Goal: Transaction & Acquisition: Book appointment/travel/reservation

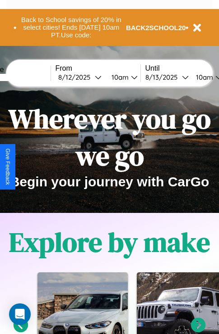
click at [30, 77] on input "text" at bounding box center [17, 77] width 68 height 7
type input "******"
click at [90, 77] on div "8 / 12 / 2025" at bounding box center [76, 77] width 36 height 9
select select "*"
select select "****"
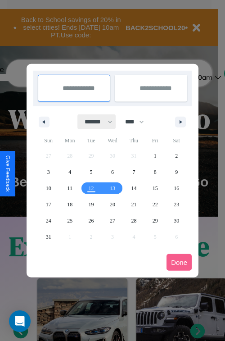
click at [95, 122] on select "******* ******** ***** ***** *** **** **** ****** ********* ******* ******** **…" at bounding box center [97, 121] width 38 height 15
select select "*"
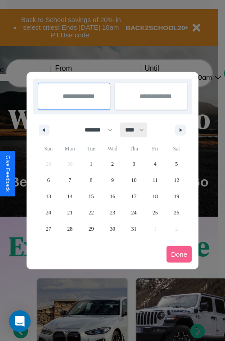
click at [139, 130] on select "**** **** **** **** **** **** **** **** **** **** **** **** **** **** **** ****…" at bounding box center [134, 130] width 27 height 15
select select "****"
click at [134, 228] on span "30" at bounding box center [133, 229] width 5 height 16
type input "**********"
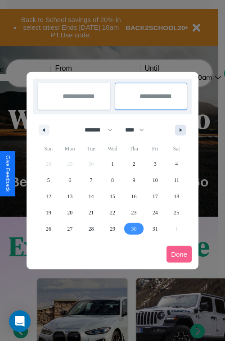
click at [181, 130] on icon "button" at bounding box center [182, 130] width 5 height 4
select select "*"
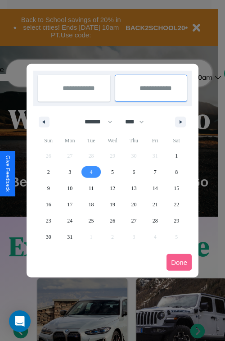
click at [91, 172] on span "4" at bounding box center [91, 172] width 3 height 16
type input "**********"
select select "*"
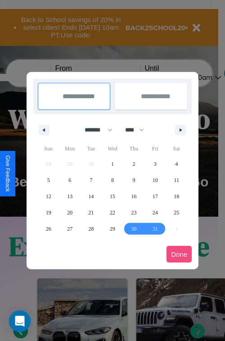
click at [179, 254] on button "Done" at bounding box center [179, 254] width 25 height 17
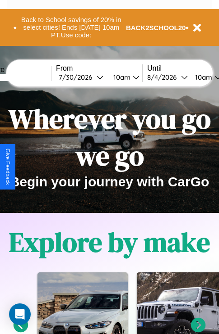
scroll to position [0, 32]
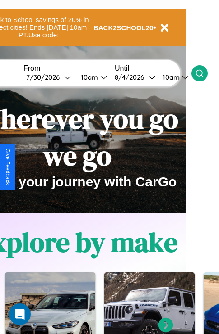
click at [204, 73] on icon at bounding box center [199, 73] width 9 height 9
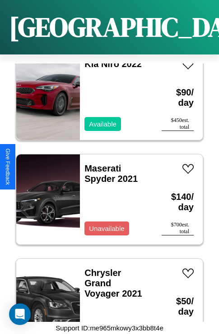
scroll to position [11741, 0]
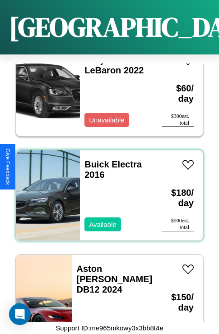
click at [106, 190] on div "Buick Electra 2016 Available" at bounding box center [116, 195] width 73 height 90
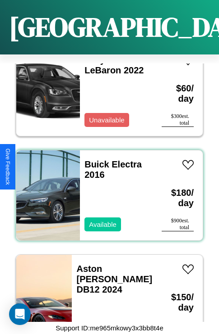
click at [106, 190] on div "Buick Electra 2016 Available" at bounding box center [116, 195] width 73 height 90
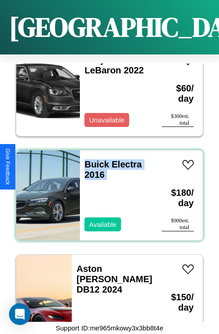
click at [106, 190] on div "Buick Electra 2016 Available" at bounding box center [116, 195] width 73 height 90
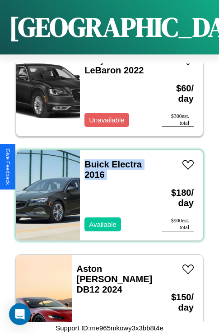
click at [106, 190] on div "Buick Electra 2016 Available" at bounding box center [116, 195] width 73 height 90
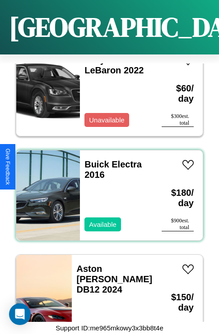
click at [106, 190] on div "Buick Electra 2016 Available" at bounding box center [116, 195] width 73 height 90
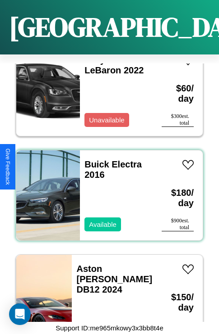
click at [106, 190] on div "Buick Electra 2016 Available" at bounding box center [116, 195] width 73 height 90
click at [94, 159] on link "Buick Electra 2016" at bounding box center [112, 169] width 57 height 20
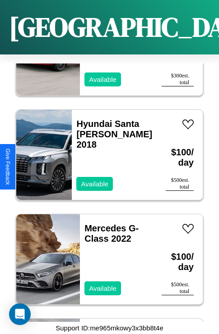
scroll to position [7664, 0]
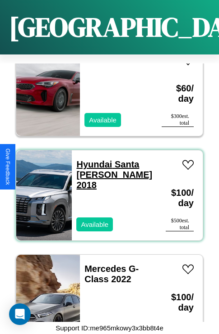
click at [99, 159] on link "Hyundai Santa Cruz 2018" at bounding box center [114, 174] width 76 height 31
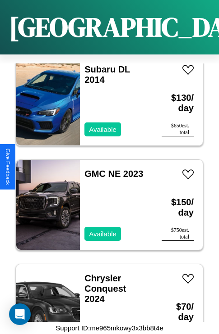
scroll to position [243, 0]
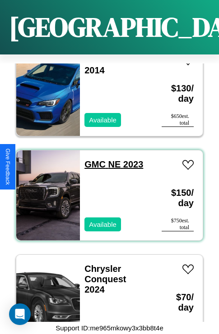
click at [92, 159] on link "GMC NE 2023" at bounding box center [113, 164] width 59 height 10
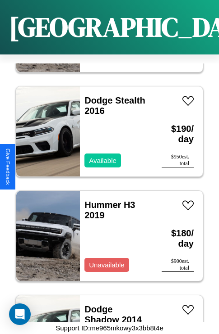
scroll to position [13413, 0]
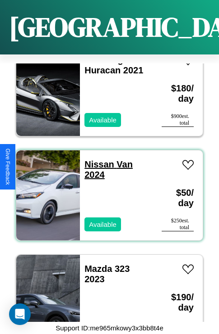
click at [96, 159] on link "Nissan Van 2024" at bounding box center [108, 169] width 48 height 20
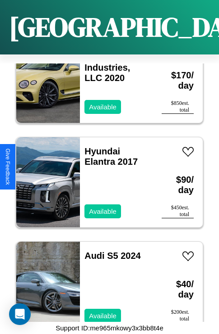
scroll to position [9232, 0]
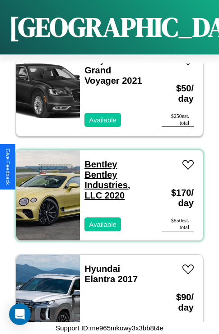
click at [98, 159] on link "Bentley Bentley Industries, LLC 2020" at bounding box center [107, 179] width 46 height 41
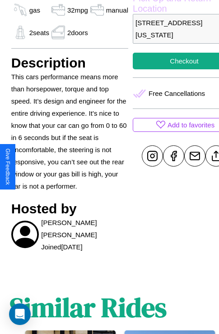
scroll to position [331, 22]
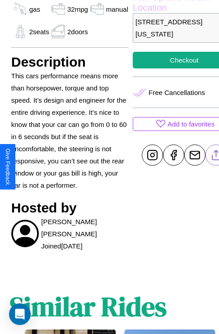
click at [216, 157] on line at bounding box center [216, 153] width 0 height 6
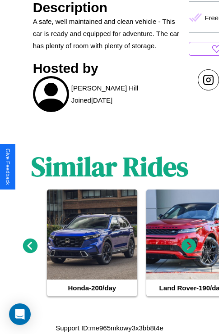
scroll to position [448, 0]
click at [30, 251] on icon at bounding box center [30, 246] width 15 height 15
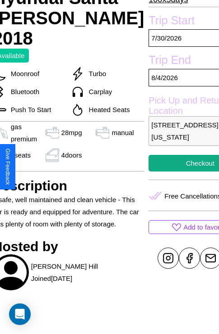
scroll to position [208, 41]
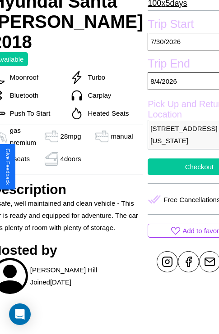
click at [167, 167] on button "Checkout" at bounding box center [198, 167] width 103 height 17
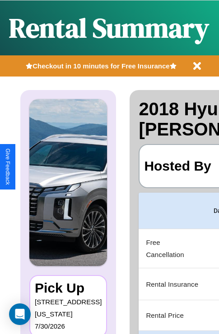
scroll to position [0, 184]
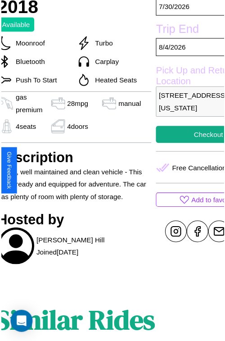
scroll to position [272, 41]
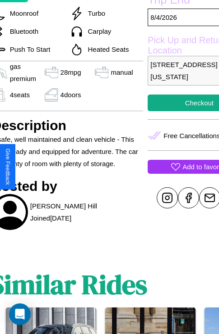
click at [182, 167] on p "Add to favorites" at bounding box center [205, 167] width 47 height 12
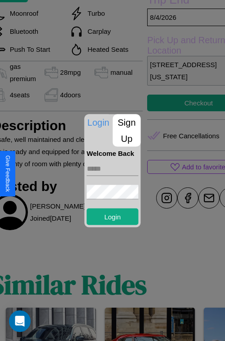
click at [127, 130] on p "Sign Up" at bounding box center [127, 130] width 28 height 32
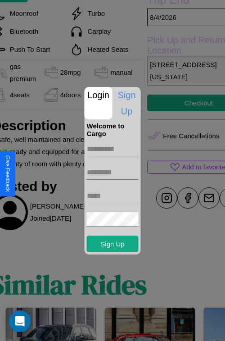
click at [113, 149] on input "text" at bounding box center [113, 149] width 52 height 14
type input "*********"
click at [113, 172] on input "text" at bounding box center [113, 172] width 52 height 14
type input "*****"
click at [113, 196] on input "text" at bounding box center [113, 196] width 52 height 14
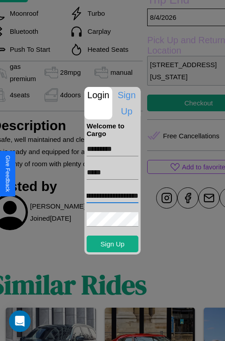
scroll to position [0, 50]
type input "**********"
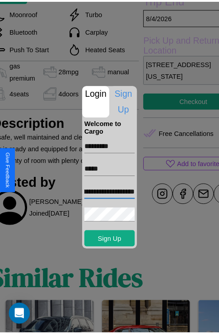
scroll to position [0, 0]
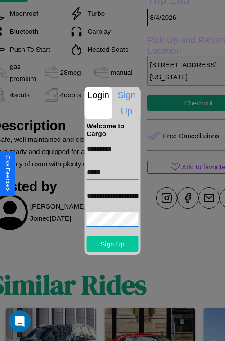
click at [113, 244] on button "Sign Up" at bounding box center [113, 244] width 52 height 17
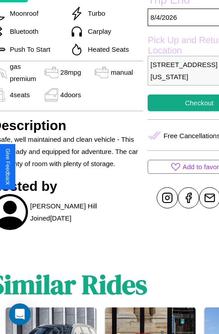
scroll to position [272, 41]
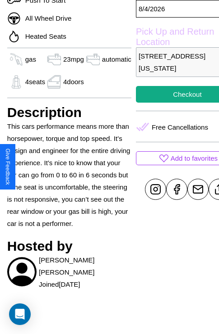
scroll to position [332, 29]
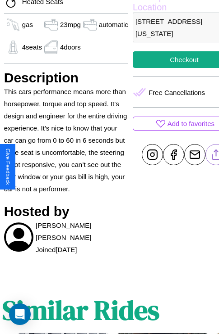
click at [215, 156] on line at bounding box center [215, 153] width 0 height 6
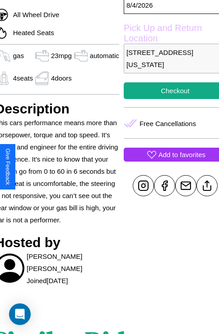
click at [167, 161] on p "Add to favorites" at bounding box center [181, 155] width 47 height 12
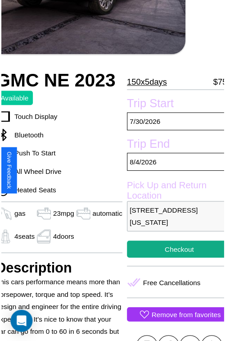
scroll to position [99, 38]
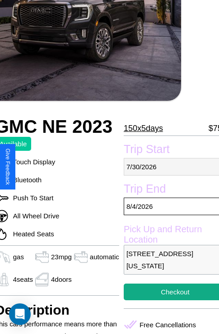
click at [167, 167] on p "7 / 30 / 2026" at bounding box center [174, 167] width 103 height 18
select select "*"
select select "****"
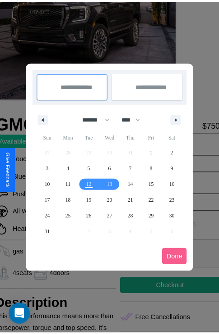
scroll to position [0, 38]
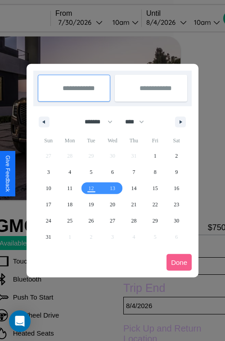
click at [93, 22] on div at bounding box center [112, 170] width 225 height 341
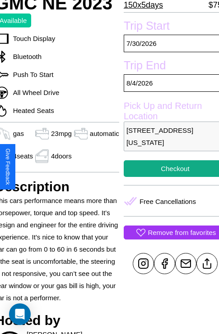
scroll to position [237, 38]
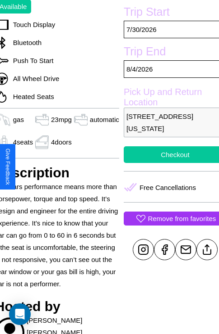
click at [167, 163] on button "Checkout" at bounding box center [174, 154] width 103 height 17
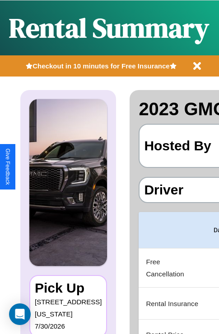
scroll to position [0, 184]
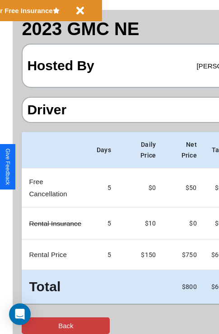
click at [44, 326] on button "Back" at bounding box center [66, 326] width 88 height 17
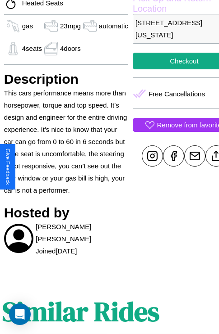
scroll to position [332, 29]
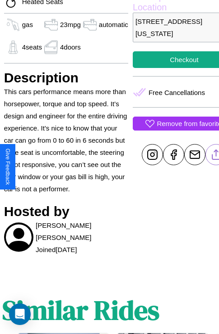
click at [215, 156] on line at bounding box center [215, 153] width 0 height 6
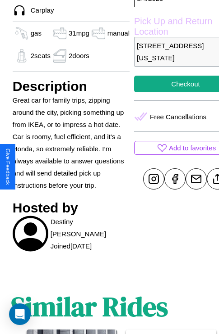
scroll to position [332, 22]
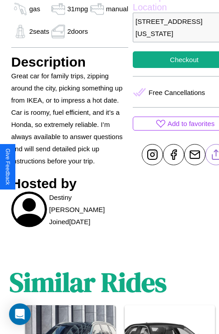
click at [216, 156] on line at bounding box center [216, 153] width 0 height 6
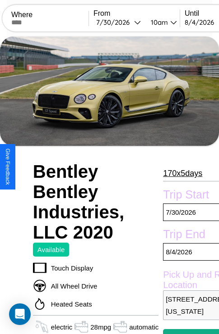
scroll to position [6, 0]
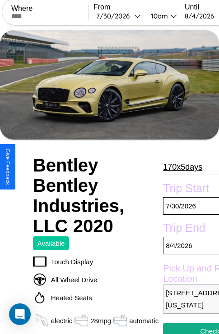
click at [182, 167] on p "170 x 5 days" at bounding box center [182, 167] width 39 height 14
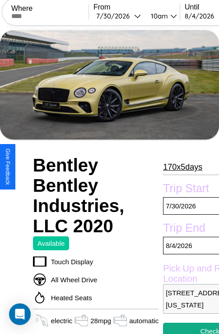
click at [182, 167] on p "170 x 5 days" at bounding box center [182, 167] width 39 height 14
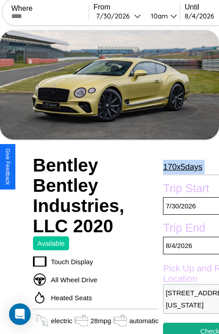
click at [182, 167] on p "170 x 5 days" at bounding box center [182, 167] width 39 height 14
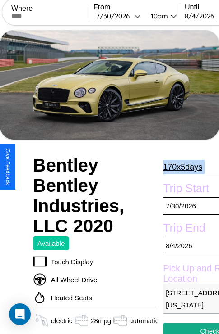
click at [182, 167] on p "170 x 5 days" at bounding box center [182, 167] width 39 height 14
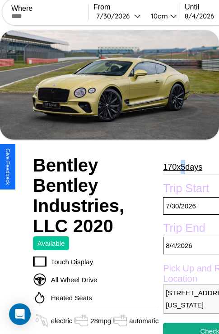
click at [182, 167] on p "170 x 5 days" at bounding box center [182, 167] width 39 height 14
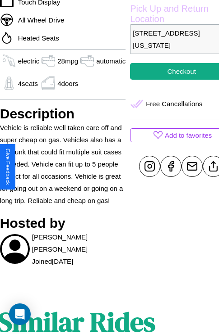
scroll to position [278, 34]
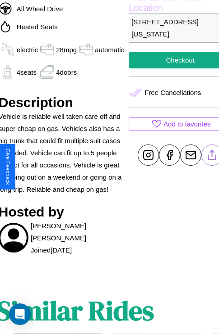
click at [212, 157] on line at bounding box center [212, 153] width 0 height 6
